Goal: Transaction & Acquisition: Purchase product/service

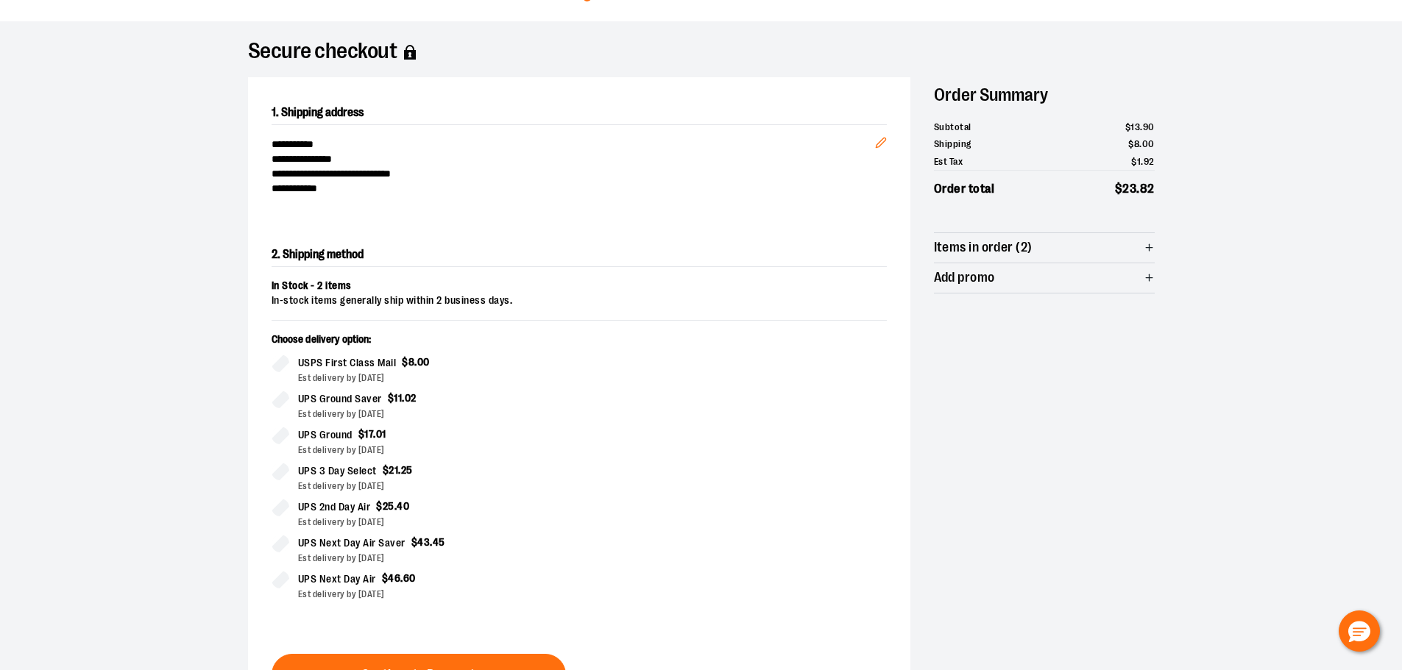
scroll to position [276, 0]
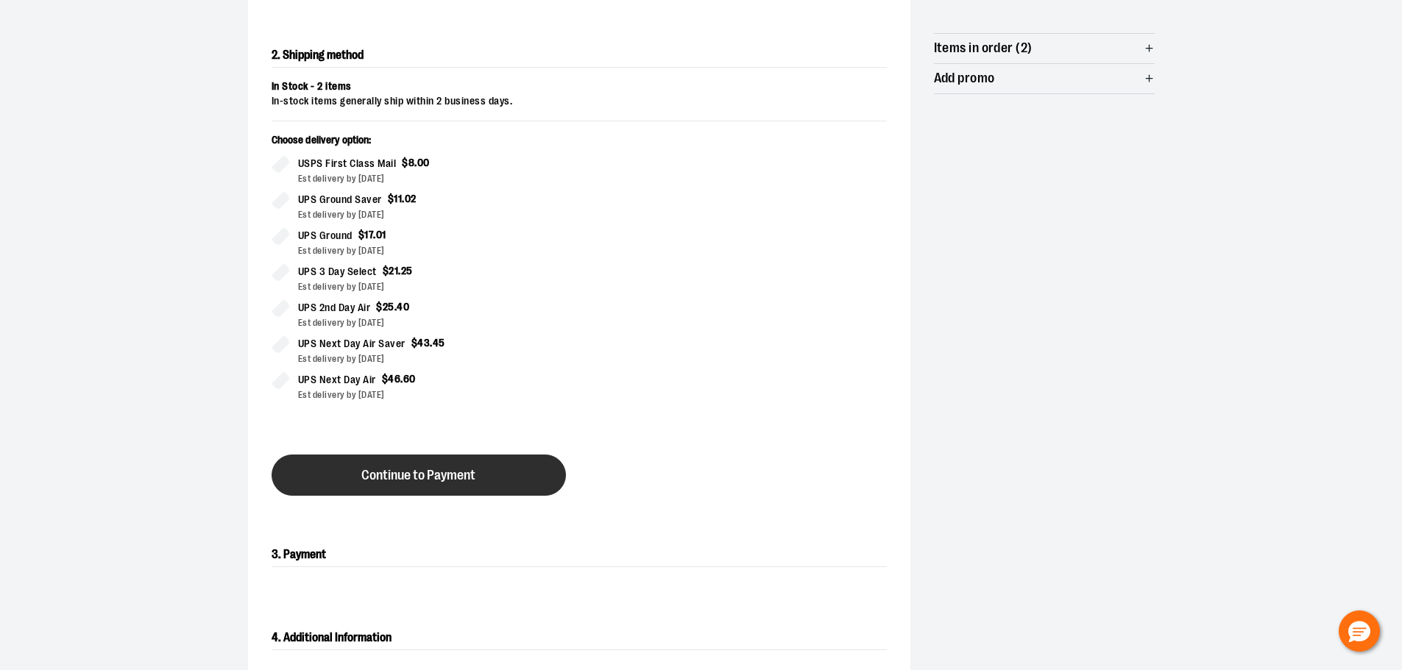
click at [382, 476] on span "Continue to Payment" at bounding box center [418, 476] width 114 height 14
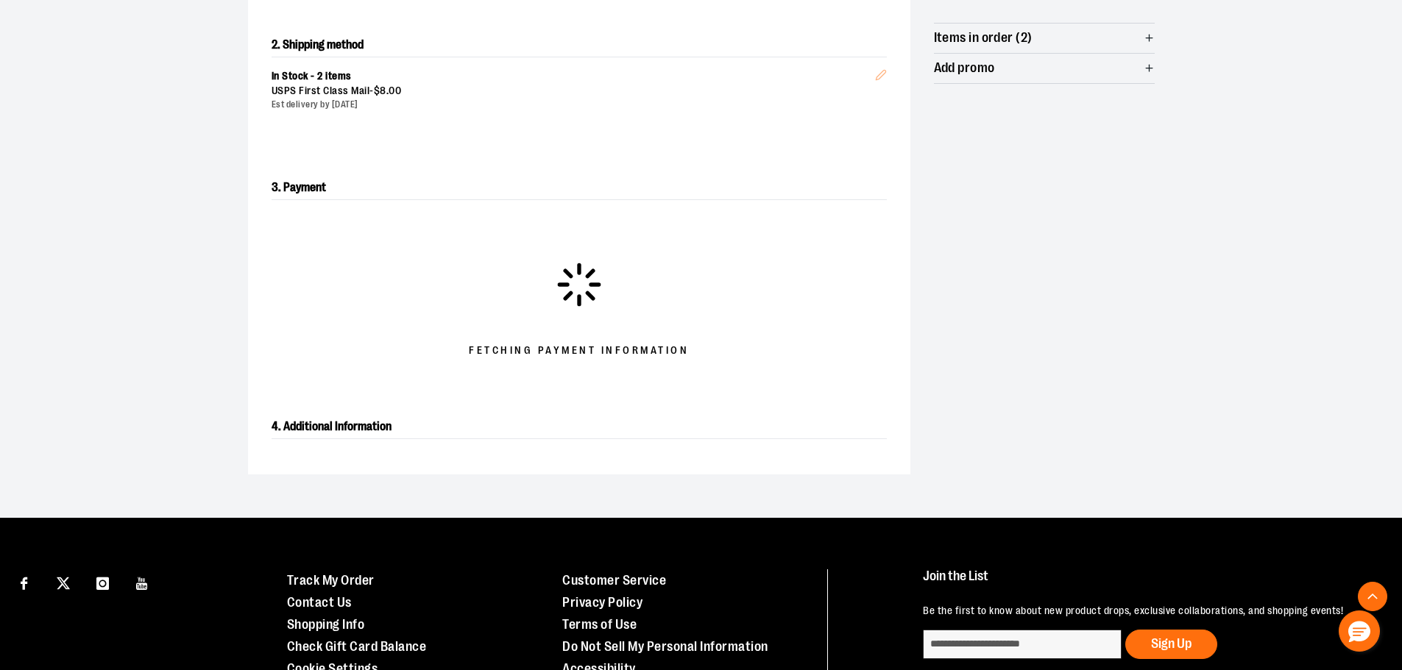
scroll to position [294, 0]
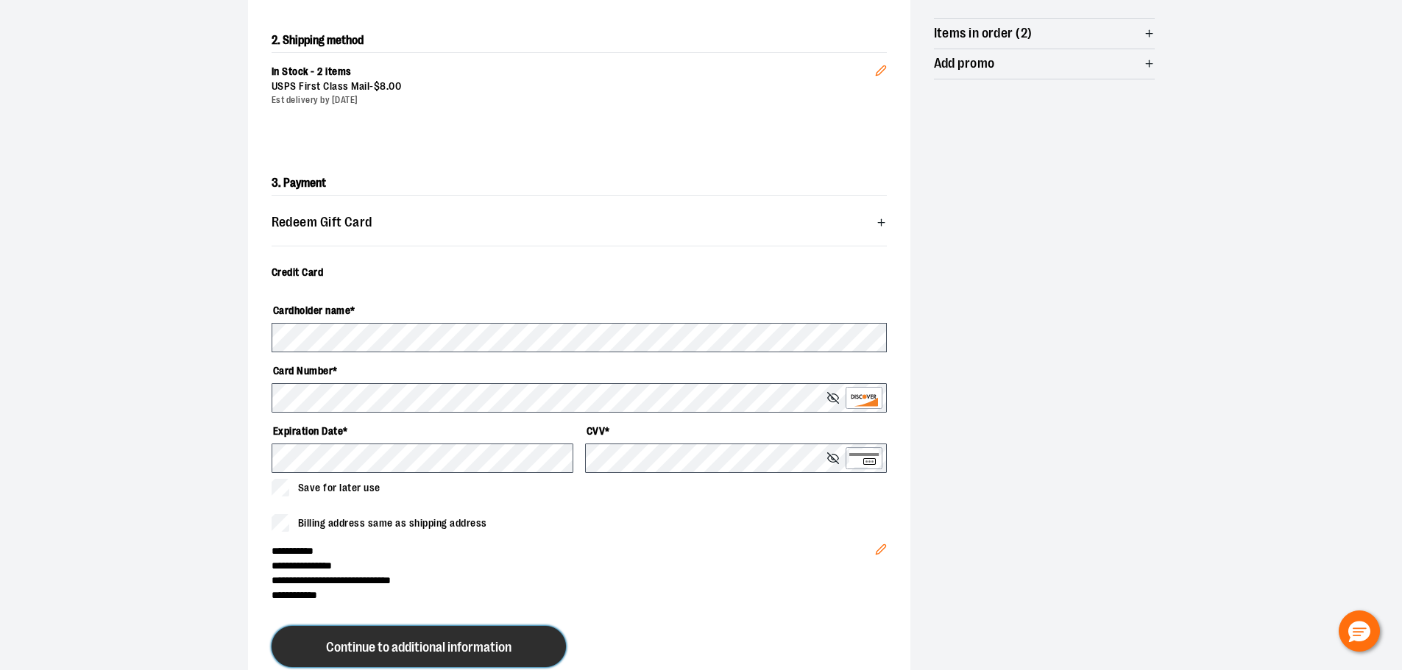
click at [356, 649] on span "Continue to additional information" at bounding box center [418, 648] width 185 height 14
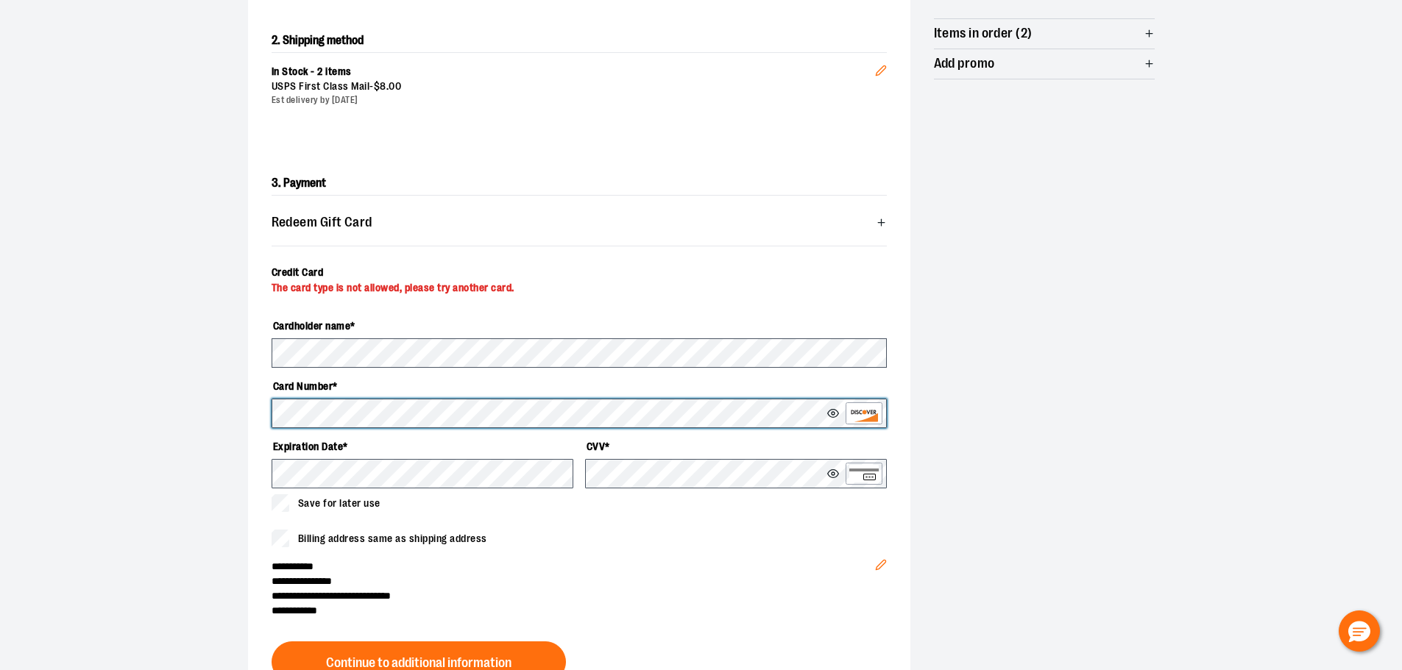
click at [0, 376] on html "**********" at bounding box center [701, 41] width 1402 height 670
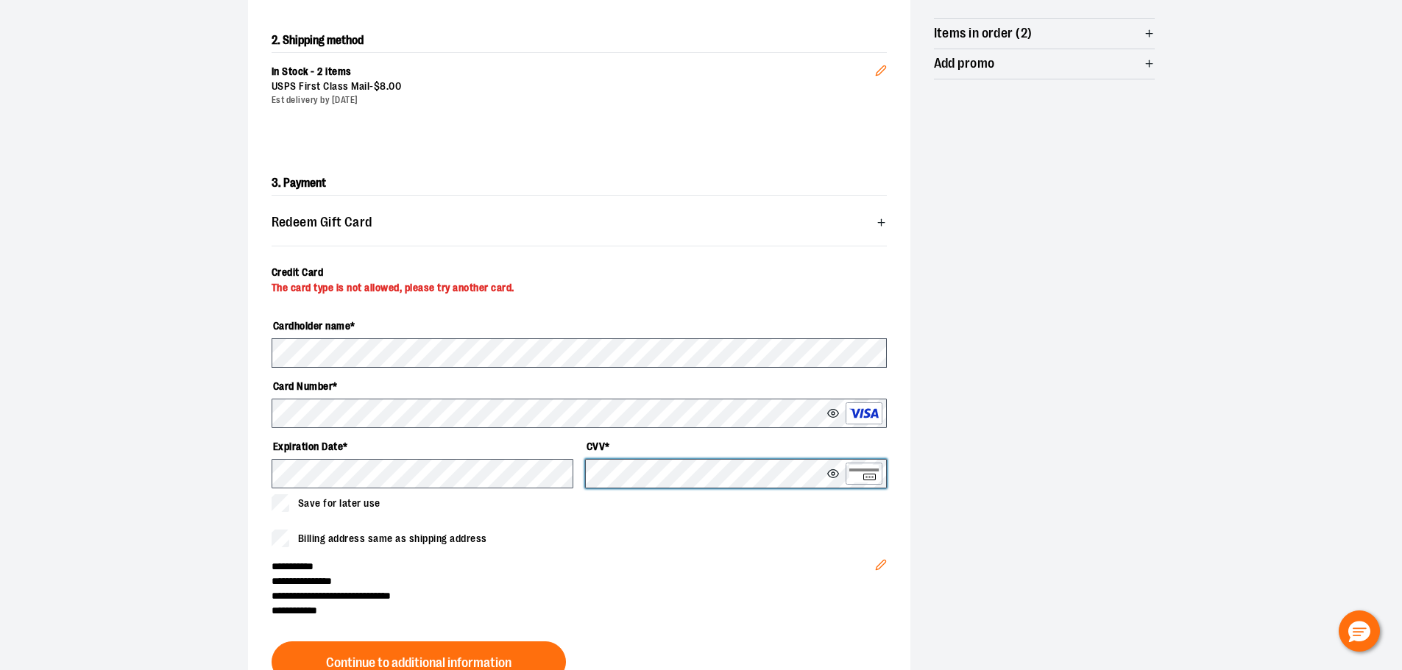
click at [827, 408] on button at bounding box center [834, 414] width 15 height 12
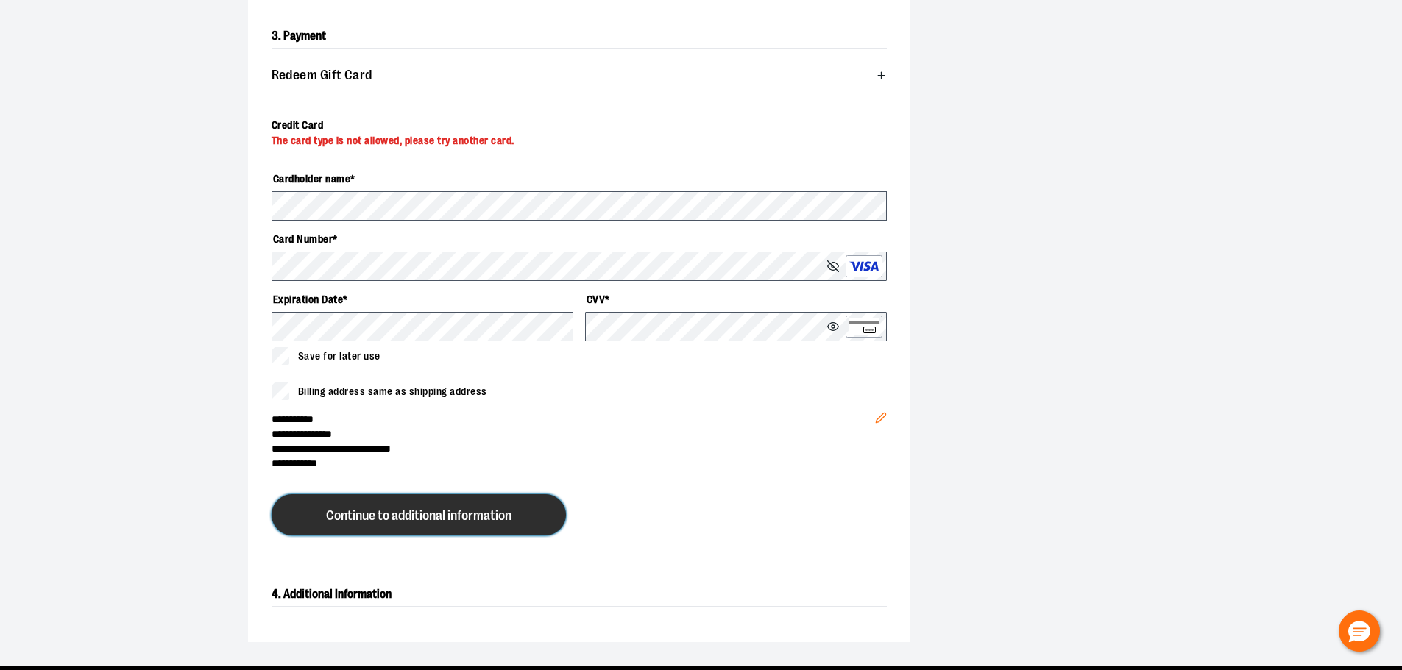
scroll to position [412, 0]
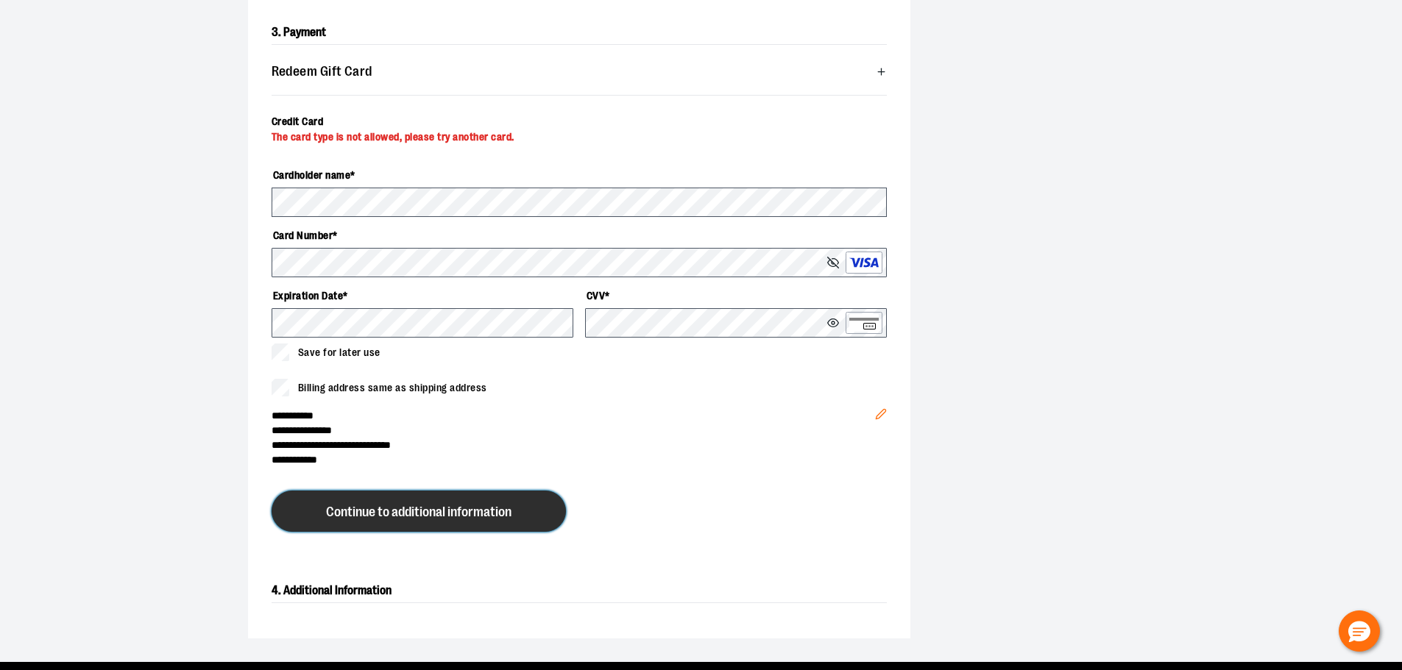
click at [378, 513] on span "Continue to additional information" at bounding box center [418, 513] width 185 height 14
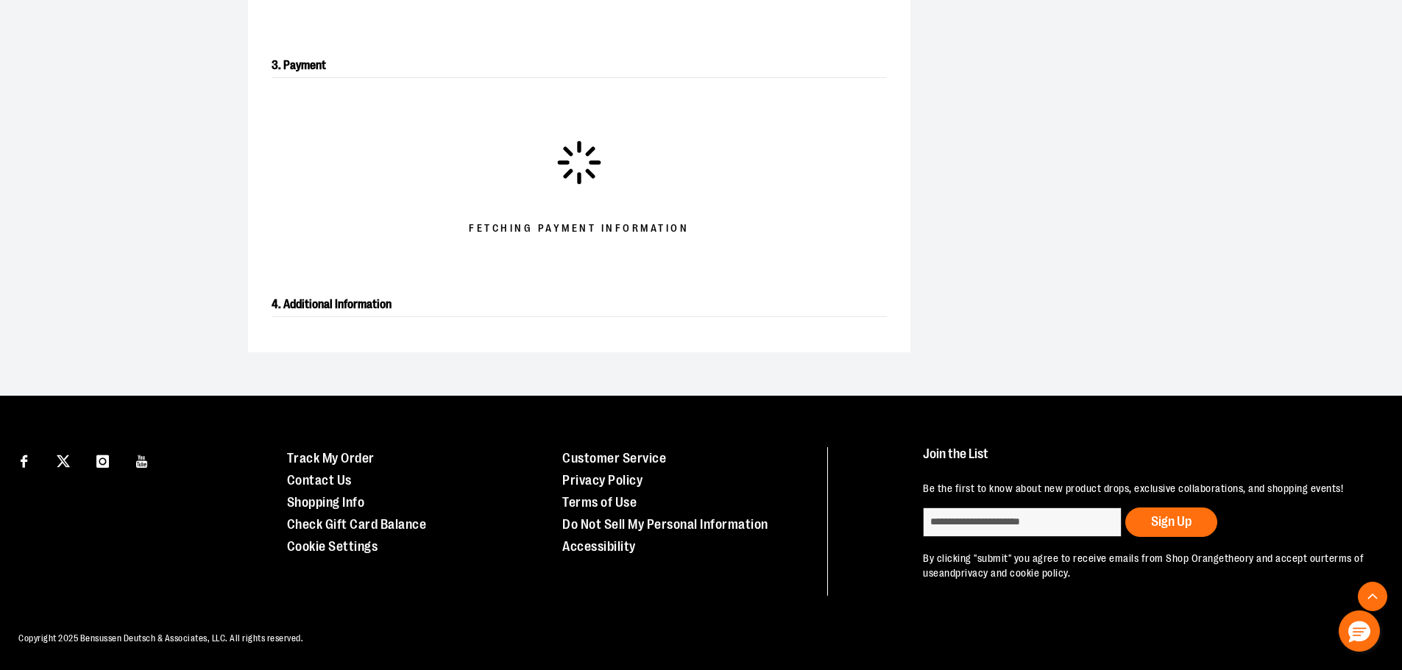
scroll to position [453, 0]
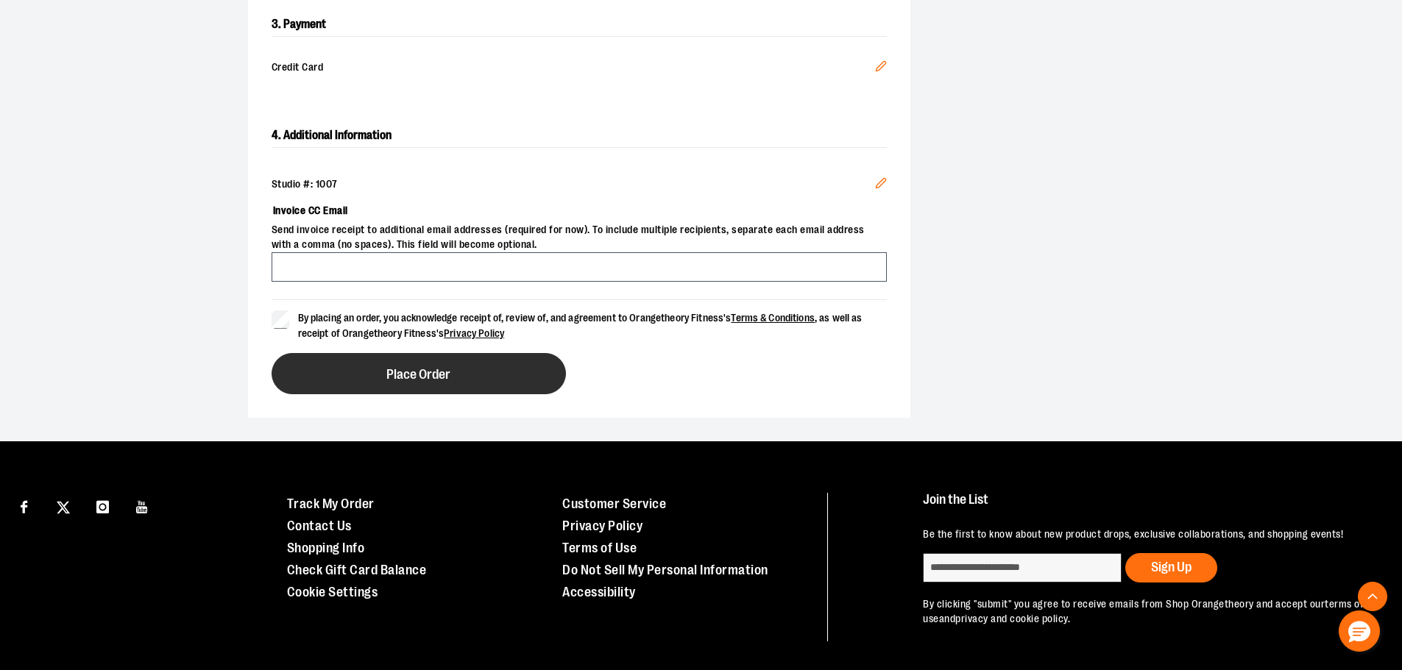
click at [378, 378] on button "Place Order" at bounding box center [419, 373] width 294 height 41
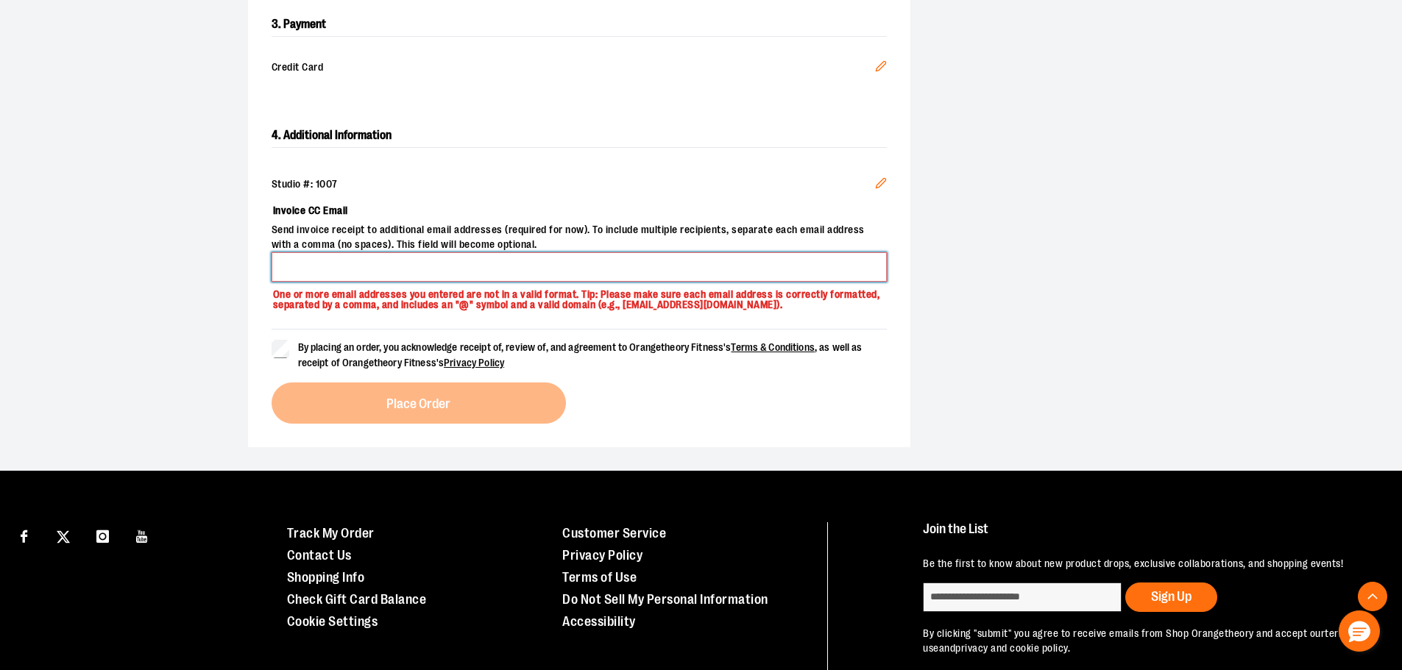
click at [375, 266] on input "Invoice CC Email" at bounding box center [579, 266] width 615 height 29
type input "**********"
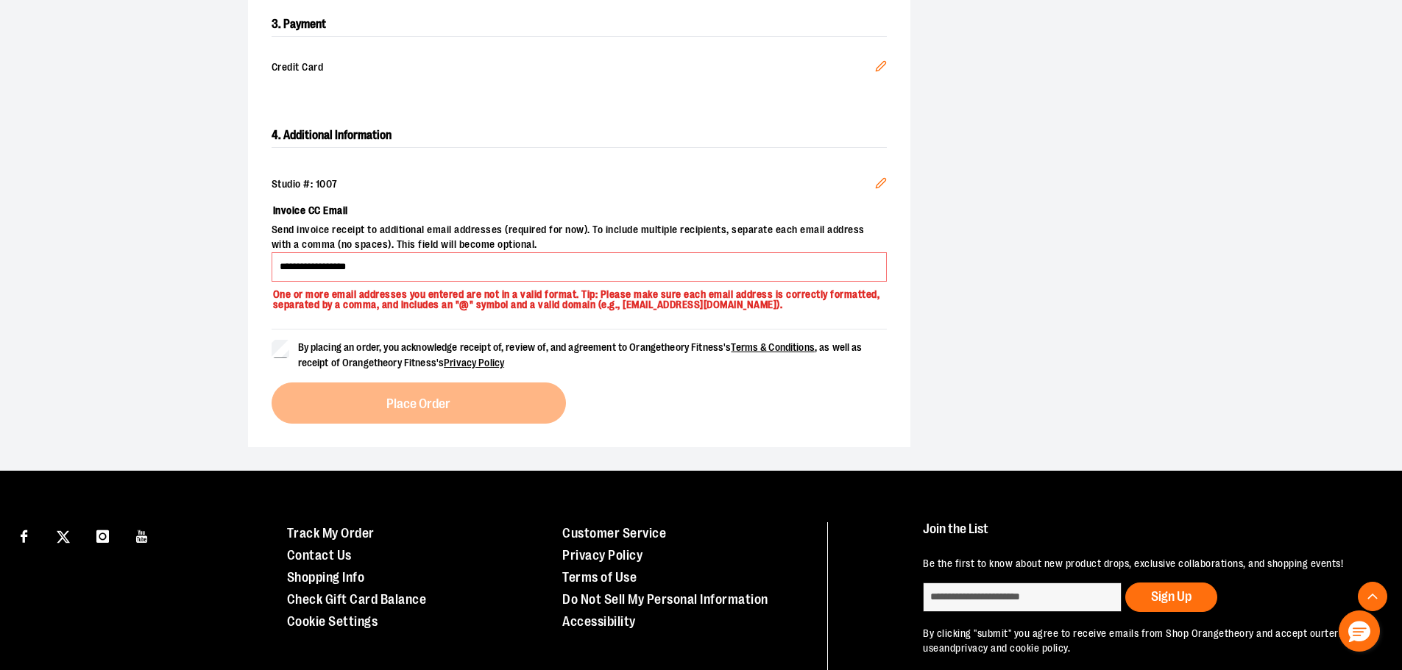
click at [287, 346] on label "By placing an order, you acknowledge receipt of, review of, and agreement to Or…" at bounding box center [579, 355] width 615 height 31
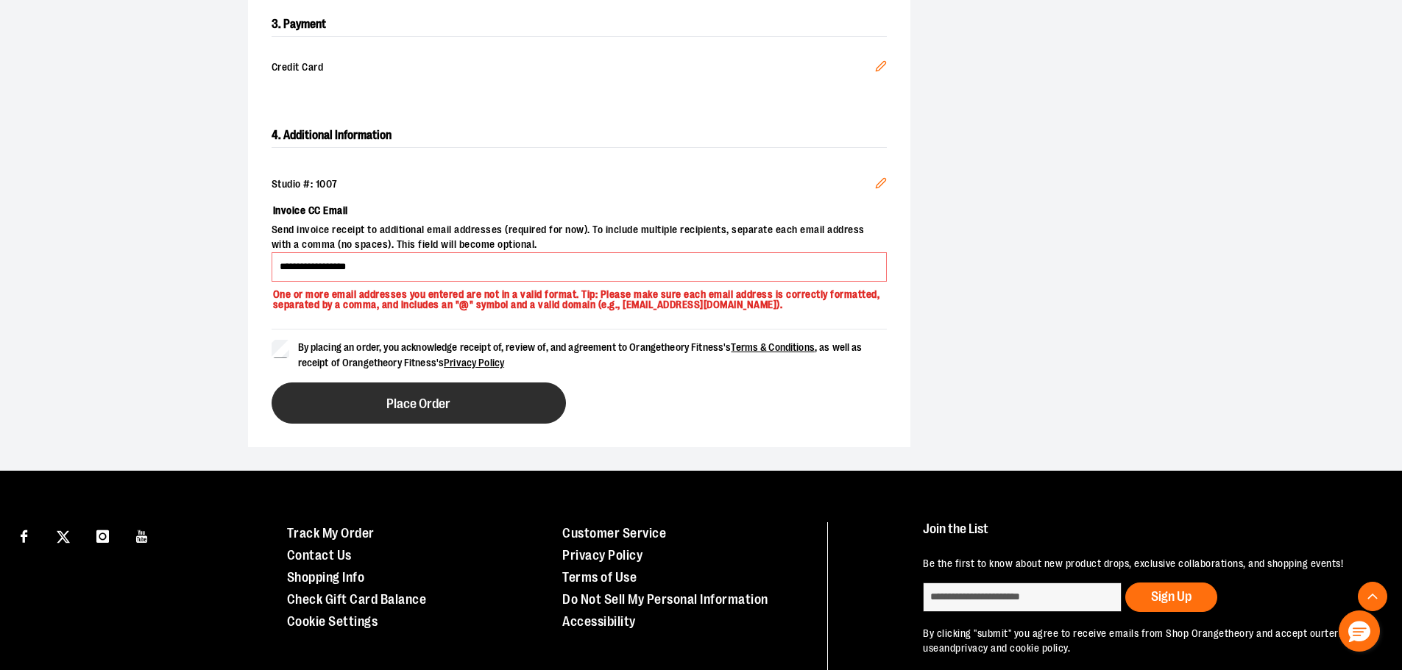
click at [336, 407] on button "Place Order" at bounding box center [419, 403] width 294 height 41
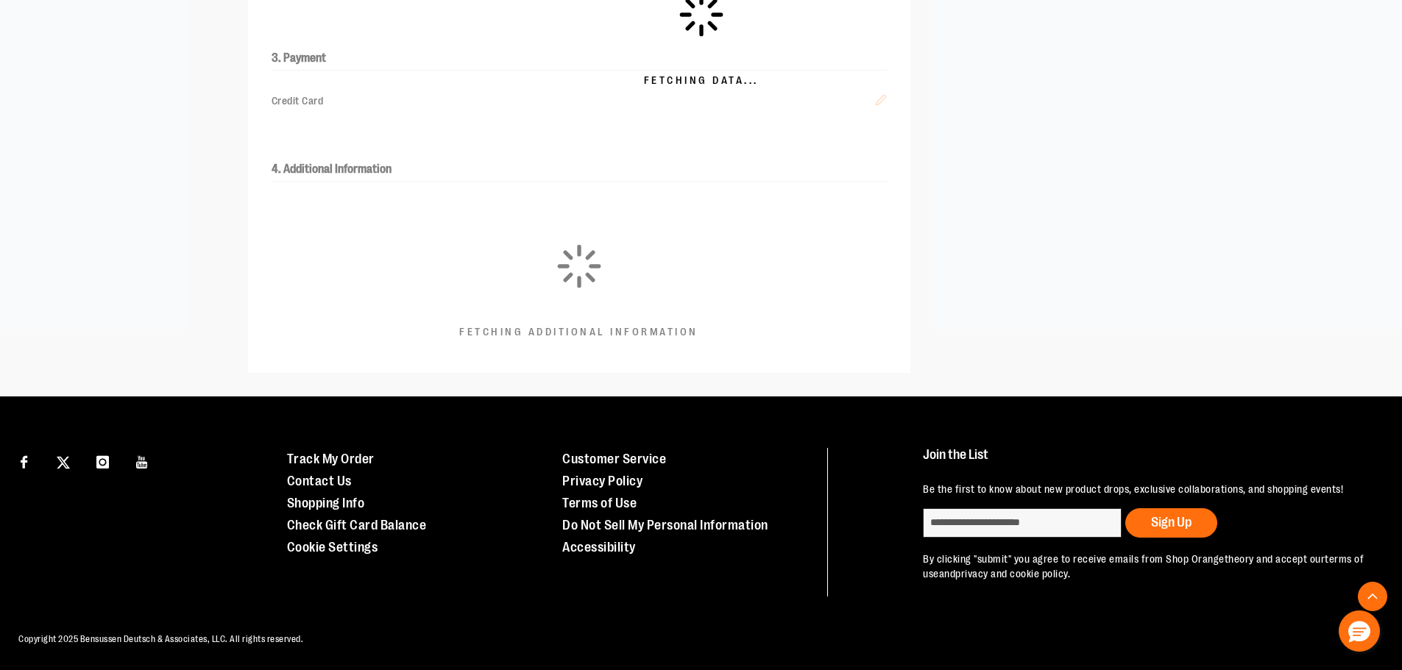
scroll to position [412, 0]
